Goal: Check status: Check status

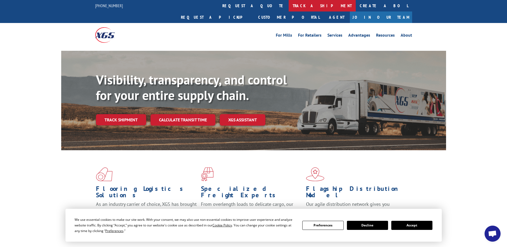
click at [289, 5] on link "track a shipment" at bounding box center [322, 5] width 67 height 11
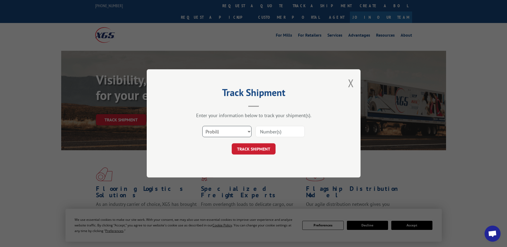
click at [242, 133] on select "Select category... Probill BOL PO" at bounding box center [226, 131] width 49 height 11
select select "bol"
click at [202, 126] on select "Select category... Probill BOL PO" at bounding box center [226, 131] width 49 height 11
click at [280, 132] on input at bounding box center [279, 131] width 49 height 11
type input "2871953"
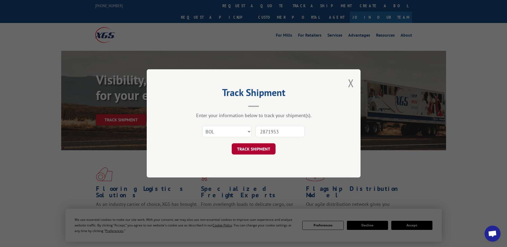
click at [259, 149] on button "TRACK SHIPMENT" at bounding box center [254, 148] width 44 height 11
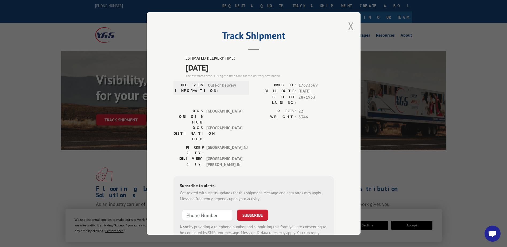
click at [348, 26] on button "Close modal" at bounding box center [351, 26] width 6 height 14
